Goal: Information Seeking & Learning: Find specific fact

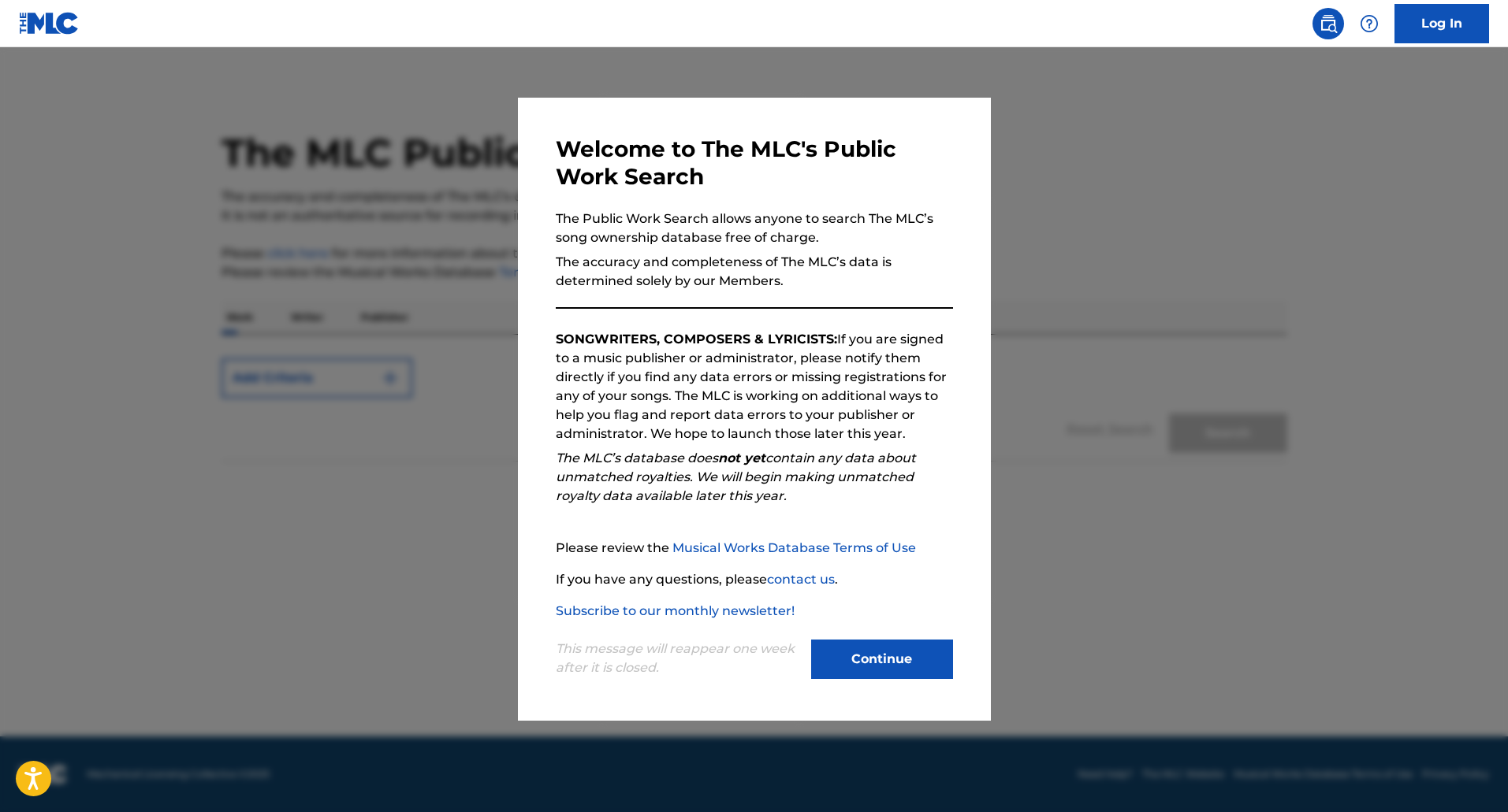
click at [891, 666] on button "Continue" at bounding box center [883, 659] width 142 height 39
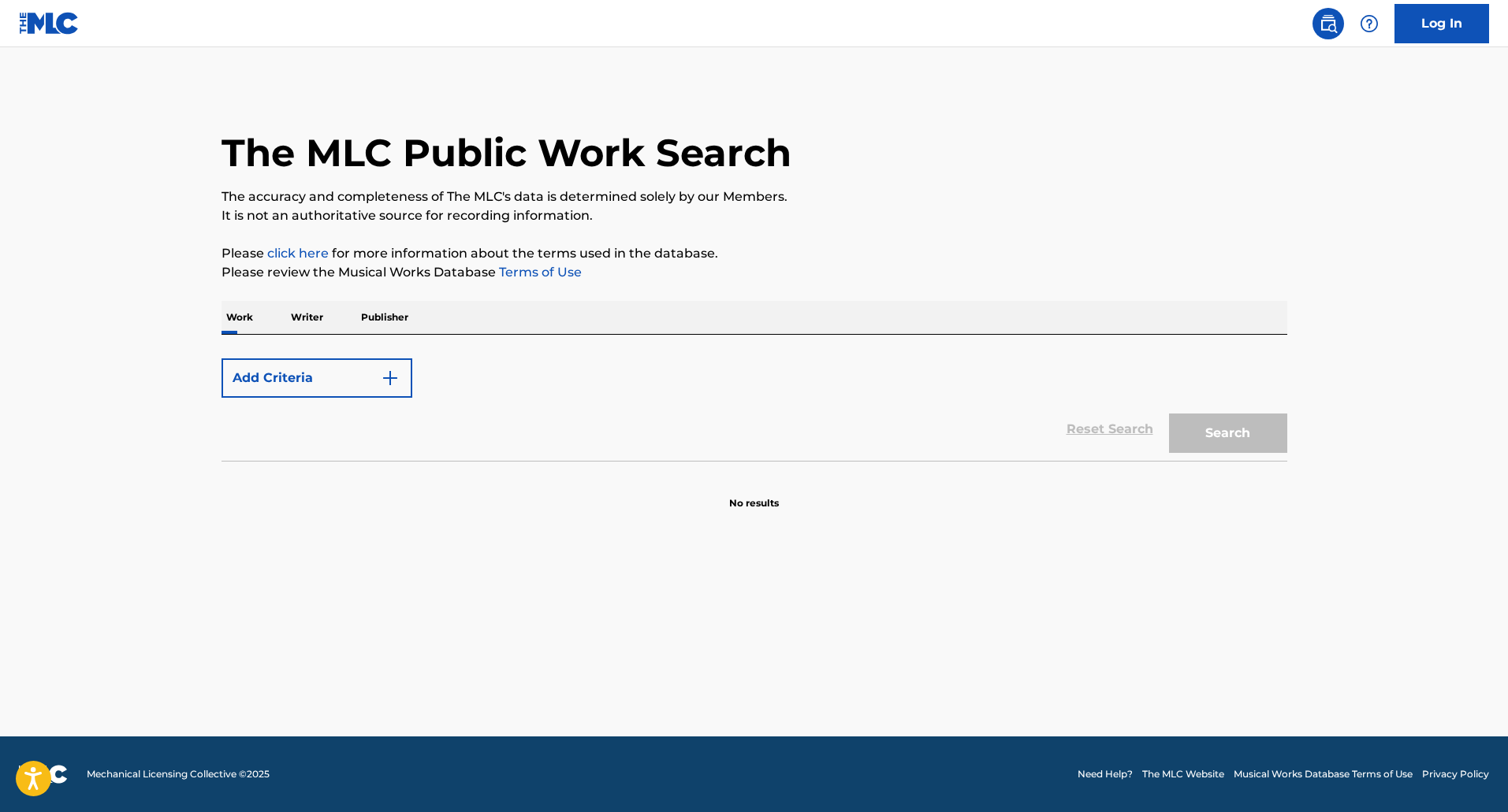
click at [263, 440] on div "Reset Search Search" at bounding box center [754, 429] width 1066 height 63
click at [1088, 451] on div "Reset Search Search" at bounding box center [754, 429] width 1066 height 63
click at [1001, 462] on section at bounding box center [754, 464] width 1066 height 9
drag, startPoint x: 886, startPoint y: 328, endPoint x: 844, endPoint y: 300, distance: 50.5
click at [883, 321] on div "Work Writer Publisher" at bounding box center [754, 317] width 1066 height 33
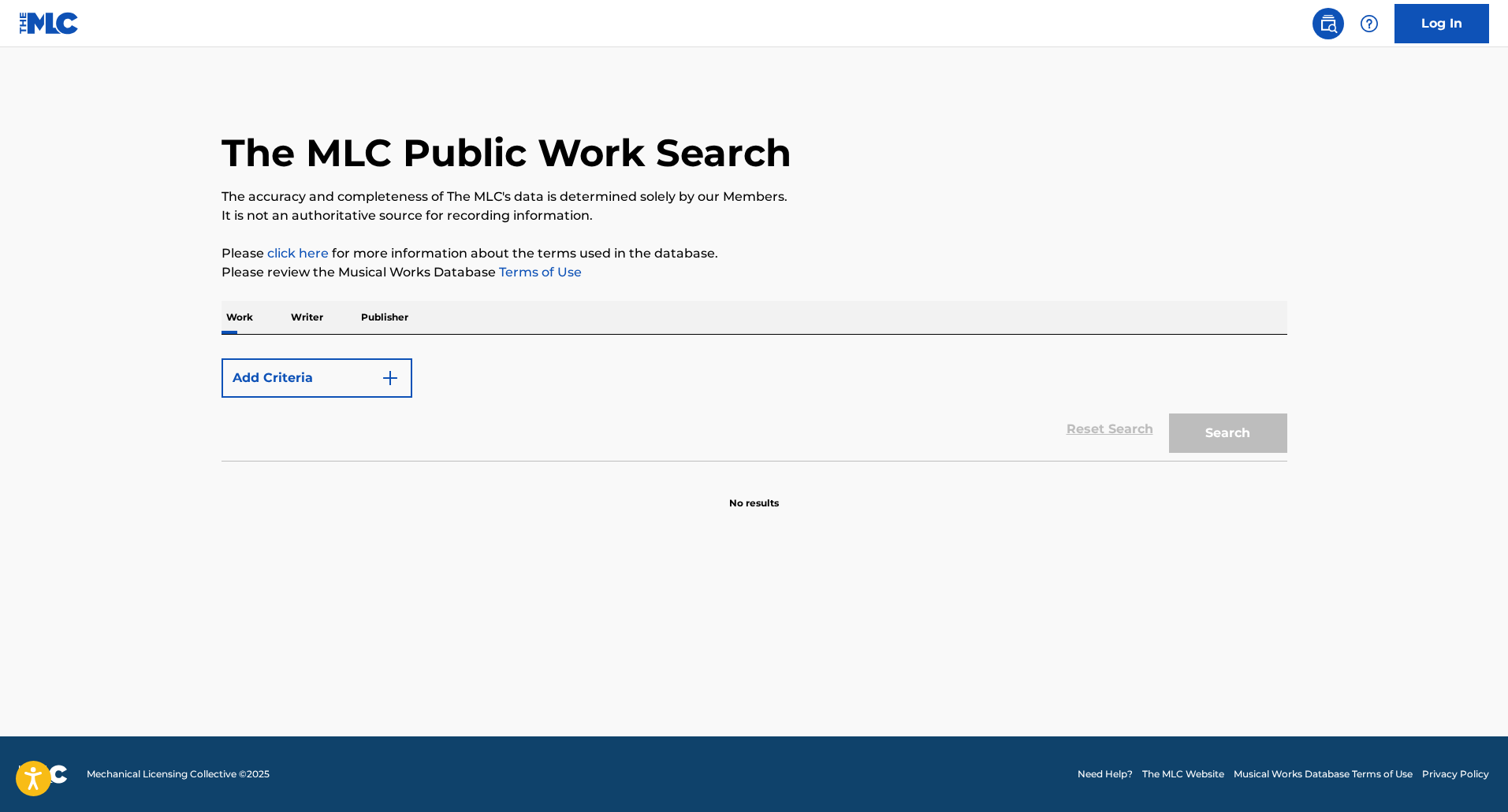
click at [688, 310] on div "Work Writer Publisher" at bounding box center [754, 317] width 1066 height 33
click at [221, 320] on p "Work" at bounding box center [239, 317] width 36 height 33
click at [291, 385] on button "Add Criteria" at bounding box center [317, 378] width 191 height 39
click at [392, 378] on img "Search Form" at bounding box center [390, 378] width 19 height 18
click at [260, 383] on button "Add Criteria" at bounding box center [317, 378] width 191 height 39
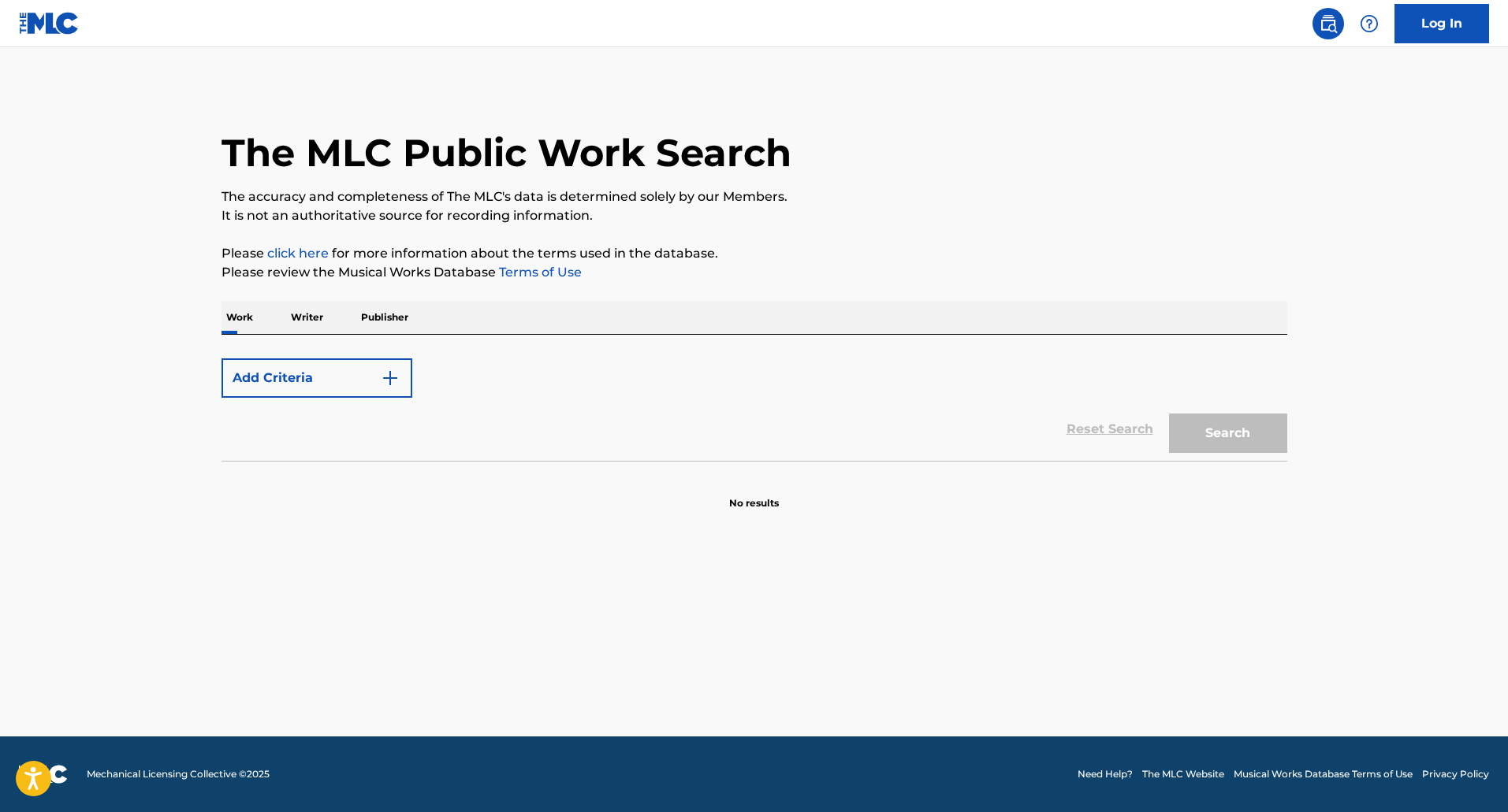
drag, startPoint x: 254, startPoint y: 450, endPoint x: 253, endPoint y: 436, distance: 14.0
click at [254, 447] on div "Reset Search Search" at bounding box center [754, 429] width 1066 height 63
click at [1214, 420] on div "Search" at bounding box center [1224, 429] width 126 height 63
drag, startPoint x: 1214, startPoint y: 420, endPoint x: 1148, endPoint y: 387, distance: 73.8
click at [1214, 419] on div "Search" at bounding box center [1224, 429] width 126 height 63
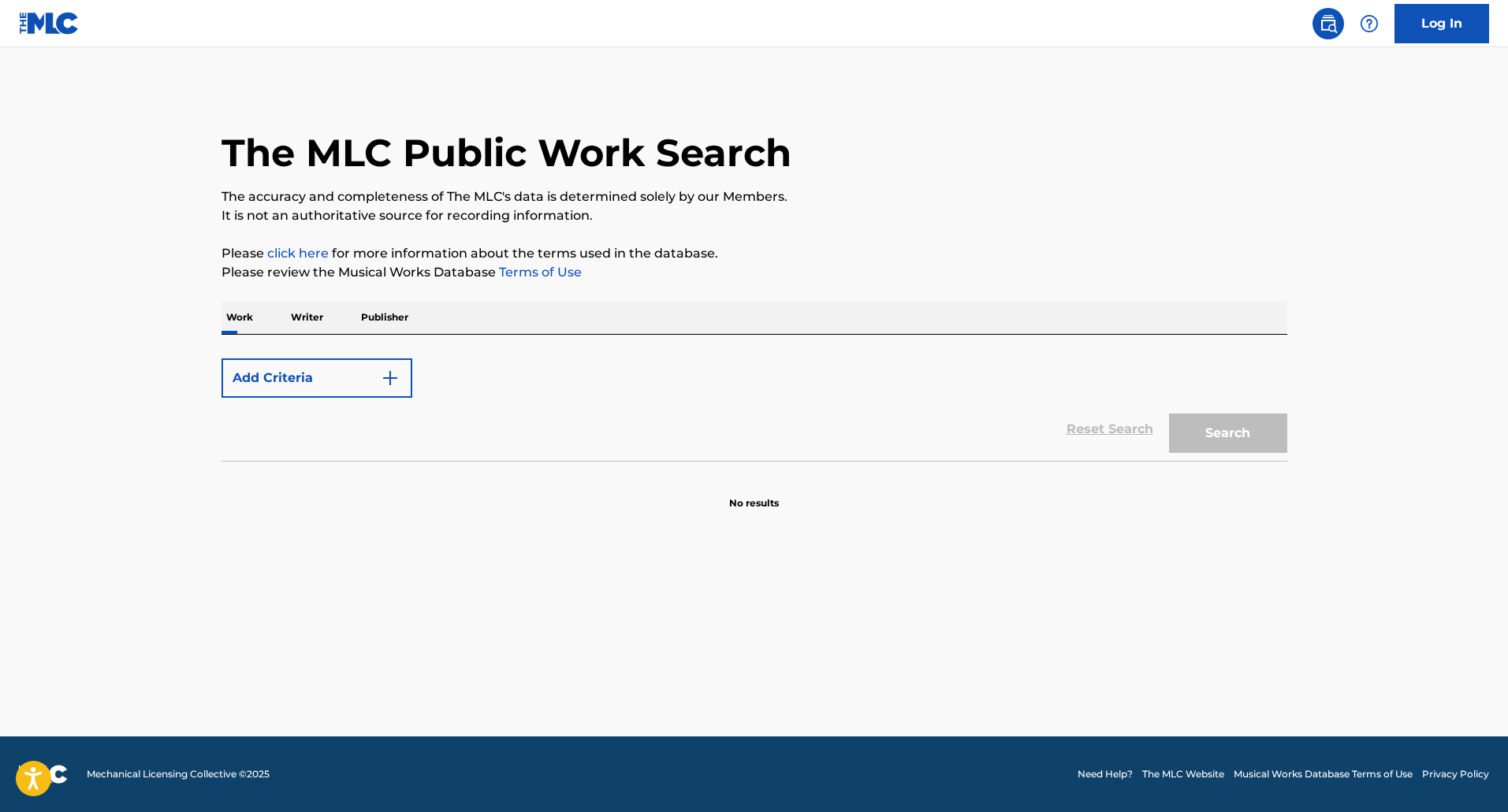
click at [956, 353] on form "Add Criteria Reset Search Search" at bounding box center [754, 405] width 1066 height 110
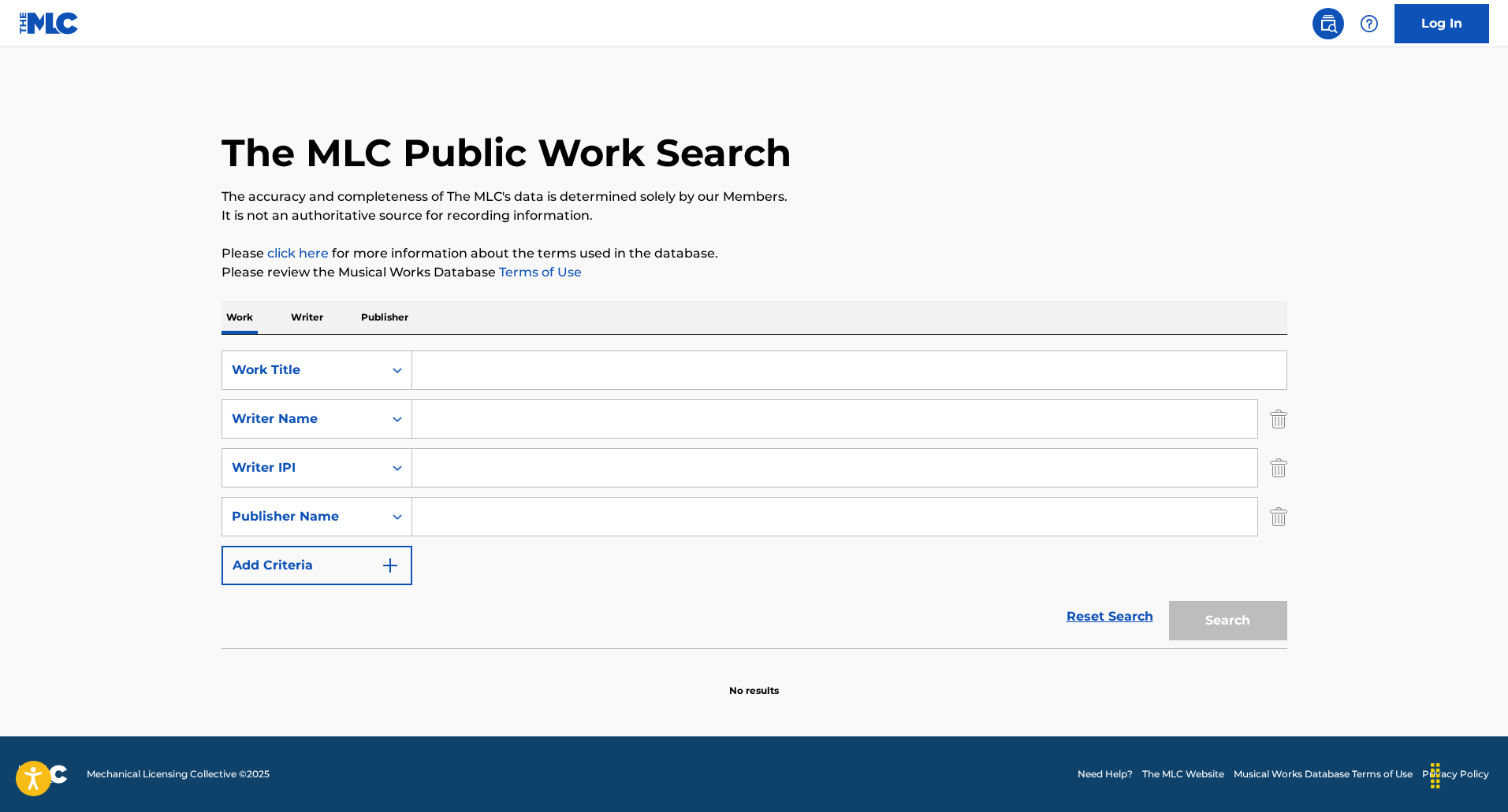
click at [660, 381] on input "Search Form" at bounding box center [849, 370] width 875 height 38
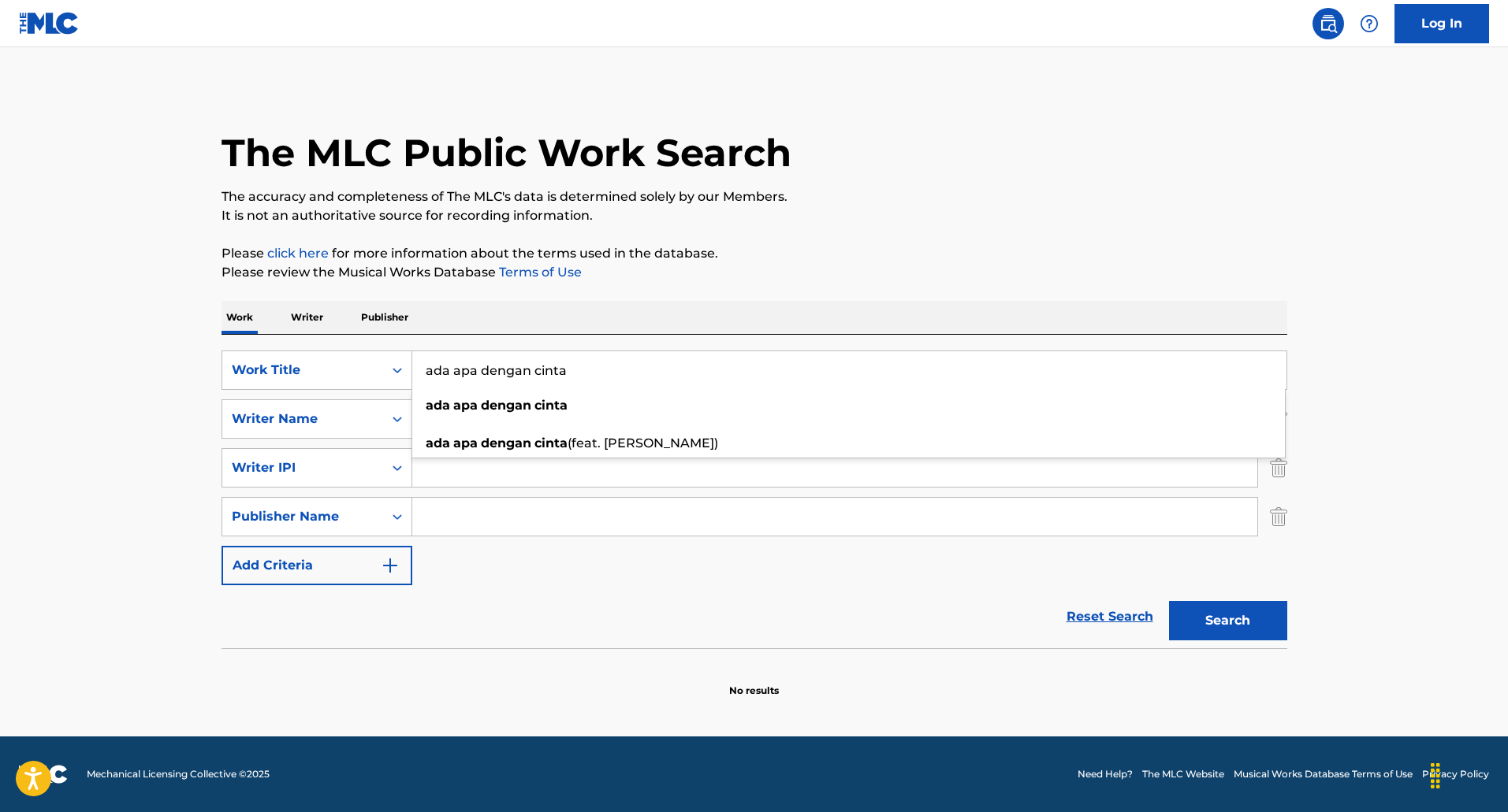
type input "ada apa dengan cinta"
click at [1251, 638] on button "Search" at bounding box center [1227, 621] width 118 height 39
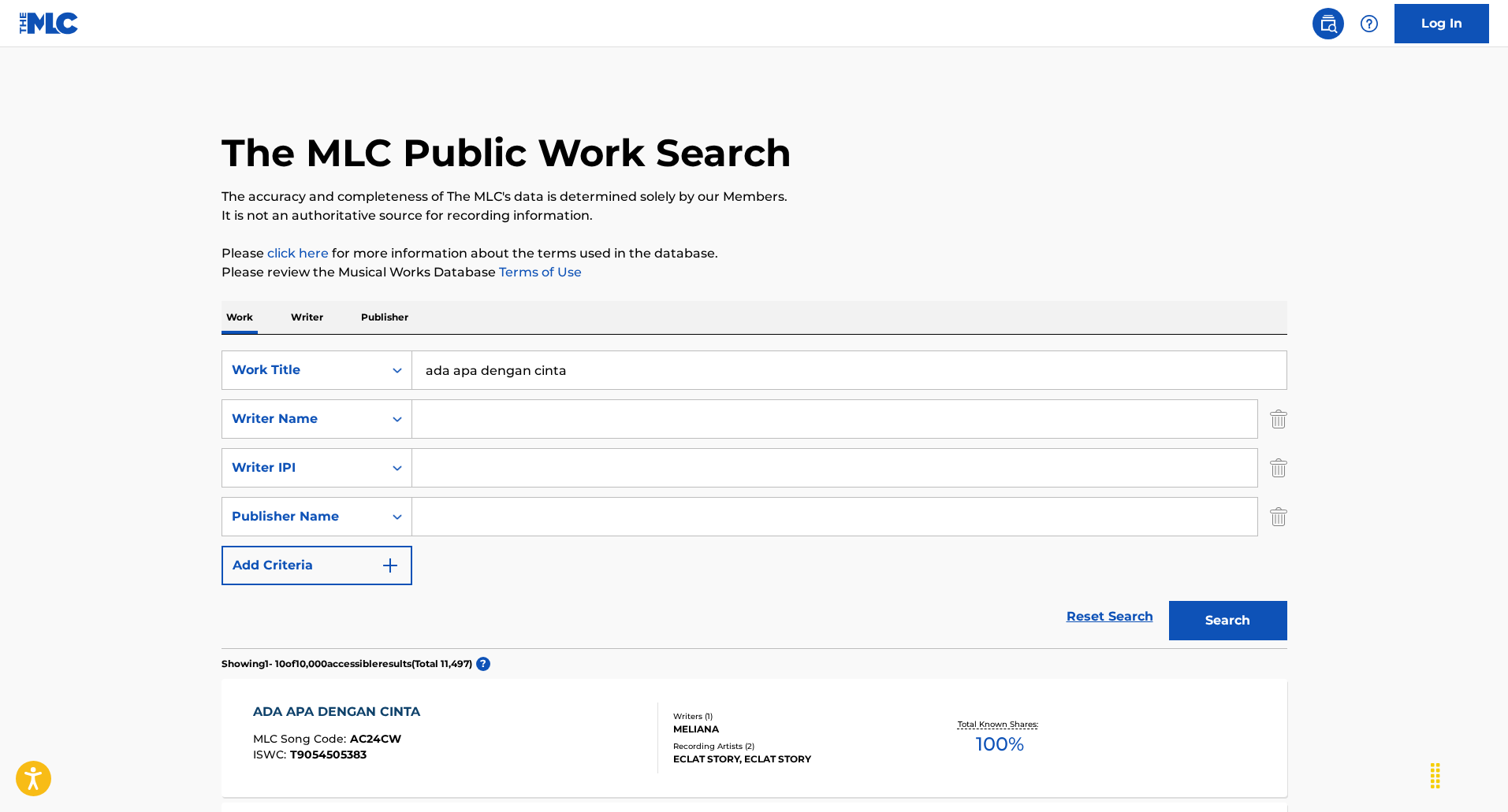
click at [757, 378] on input "ada apa dengan cinta" at bounding box center [849, 370] width 875 height 38
click at [1174, 197] on p "The accuracy and completeness of The MLC's data is determined solely by our Mem…" at bounding box center [754, 197] width 1066 height 18
